Goal: Find contact information: Find contact information

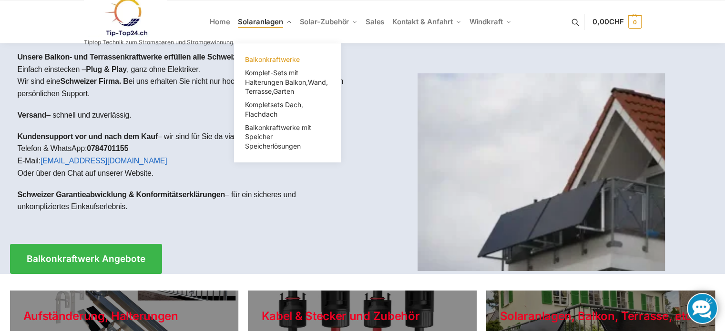
click at [271, 59] on span "Balkonkraftwerke" at bounding box center [272, 59] width 55 height 8
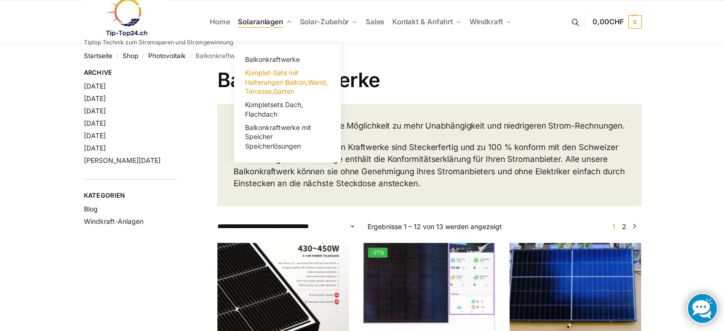
click at [275, 80] on span "Komplet-Sets mit Halterungen Balkon,Wand, Terrasse,Garten" at bounding box center [286, 82] width 83 height 27
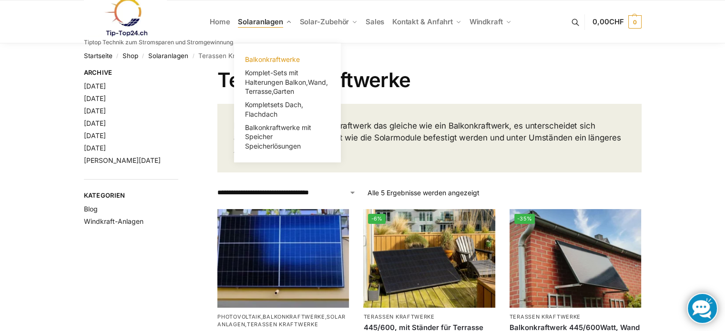
click at [261, 57] on span "Balkonkraftwerke" at bounding box center [272, 59] width 55 height 8
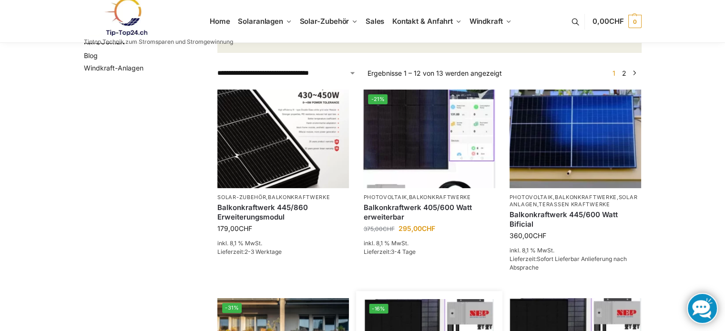
scroll to position [36, 0]
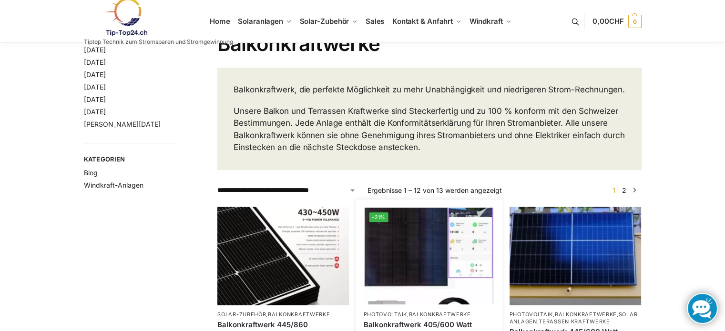
click at [425, 244] on img at bounding box center [429, 255] width 129 height 97
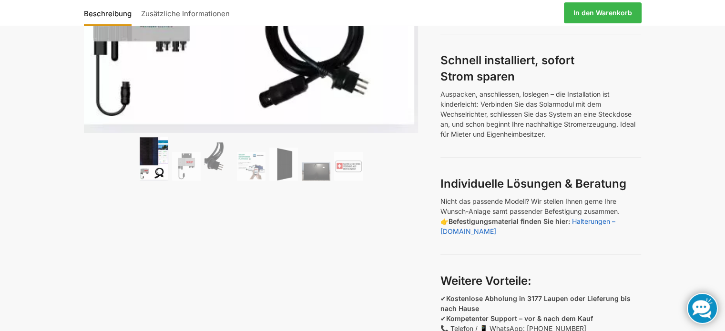
scroll to position [524, 0]
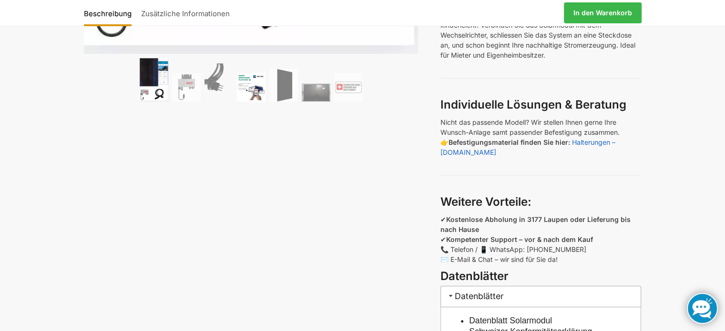
click at [251, 87] on img at bounding box center [251, 87] width 29 height 29
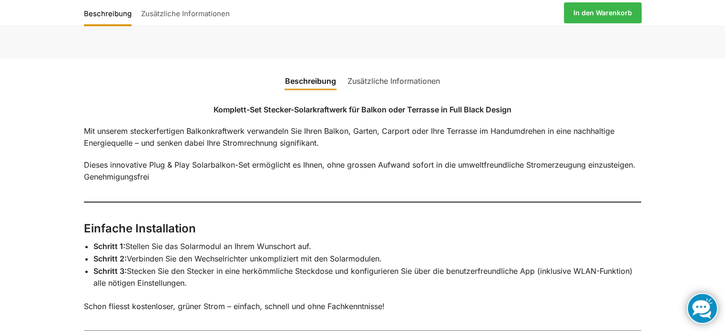
scroll to position [906, 0]
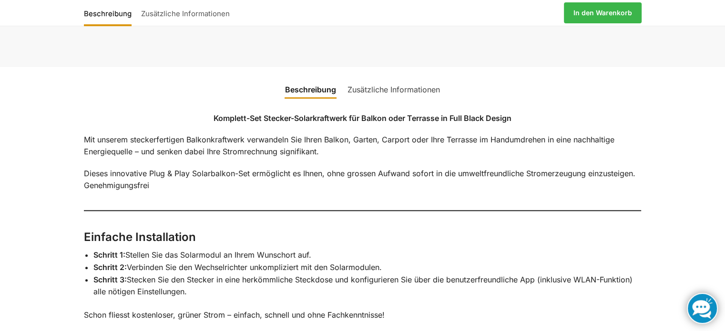
click at [371, 89] on link "Zusätzliche Informationen" at bounding box center [394, 89] width 104 height 23
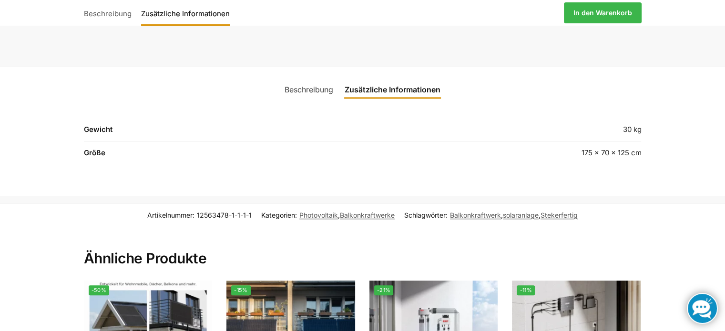
click at [308, 90] on link "Beschreibung" at bounding box center [309, 89] width 60 height 23
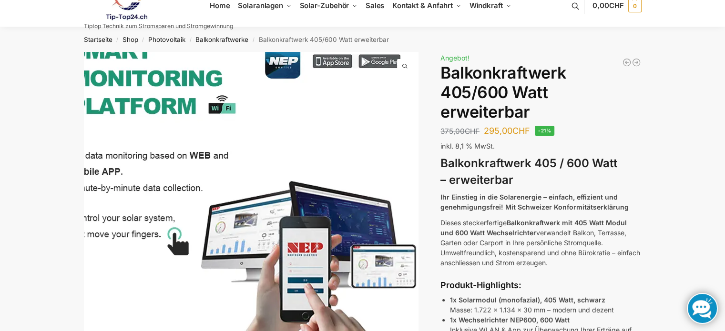
scroll to position [0, 0]
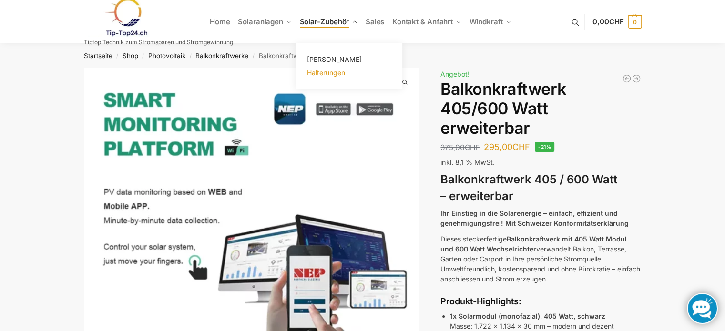
click at [315, 73] on span "Halterungen" at bounding box center [326, 73] width 38 height 8
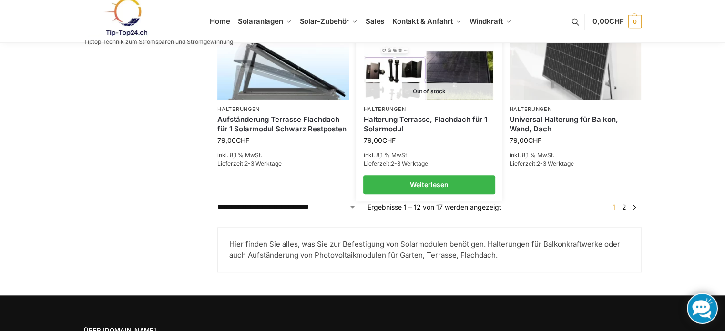
scroll to position [954, 0]
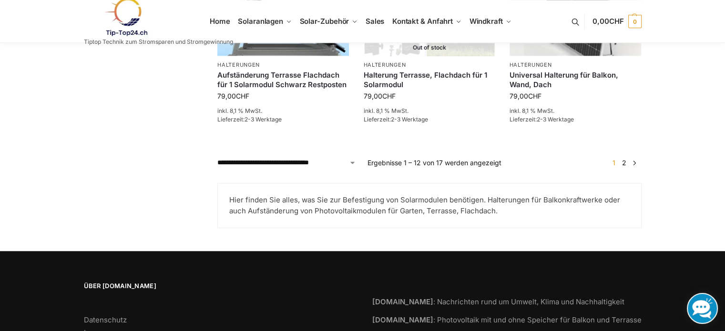
click at [623, 159] on link "2" at bounding box center [624, 163] width 9 height 8
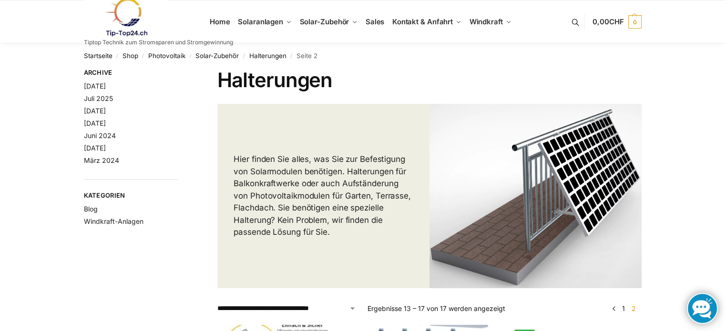
click at [614, 309] on link "←" at bounding box center [613, 309] width 7 height 10
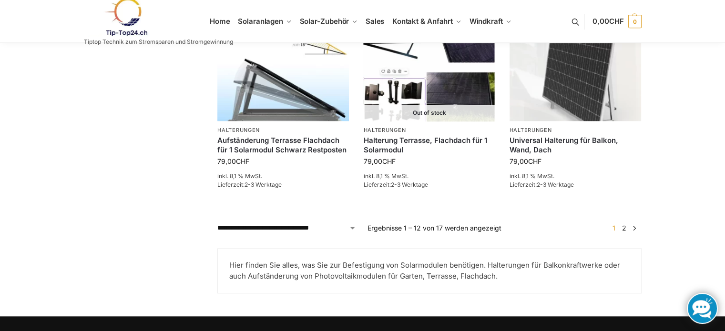
scroll to position [1013, 0]
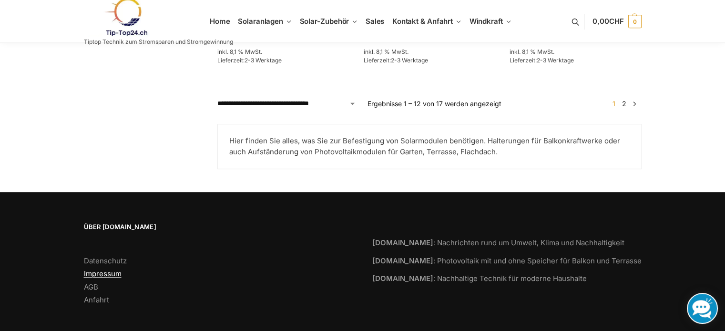
click at [101, 269] on link "Impressum" at bounding box center [103, 273] width 38 height 9
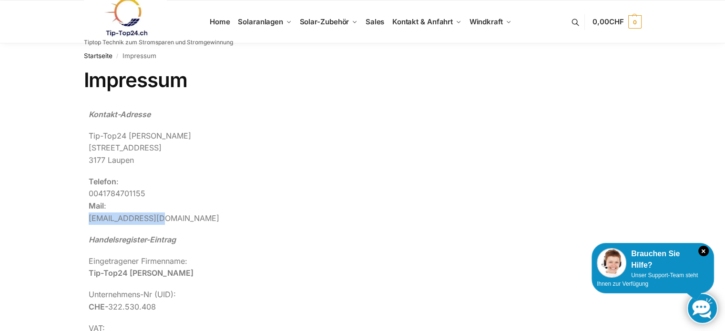
drag, startPoint x: 170, startPoint y: 217, endPoint x: 83, endPoint y: 224, distance: 86.6
click at [84, 224] on div "Kontakt-Adresse Tip-Top24 [GEOGRAPHIC_DATA][STREET_ADDRESS] Telefon : [PHONE_NU…" at bounding box center [296, 237] width 424 height 267
copy p "[EMAIL_ADDRESS][DOMAIN_NAME]"
